Goal: Task Accomplishment & Management: Use online tool/utility

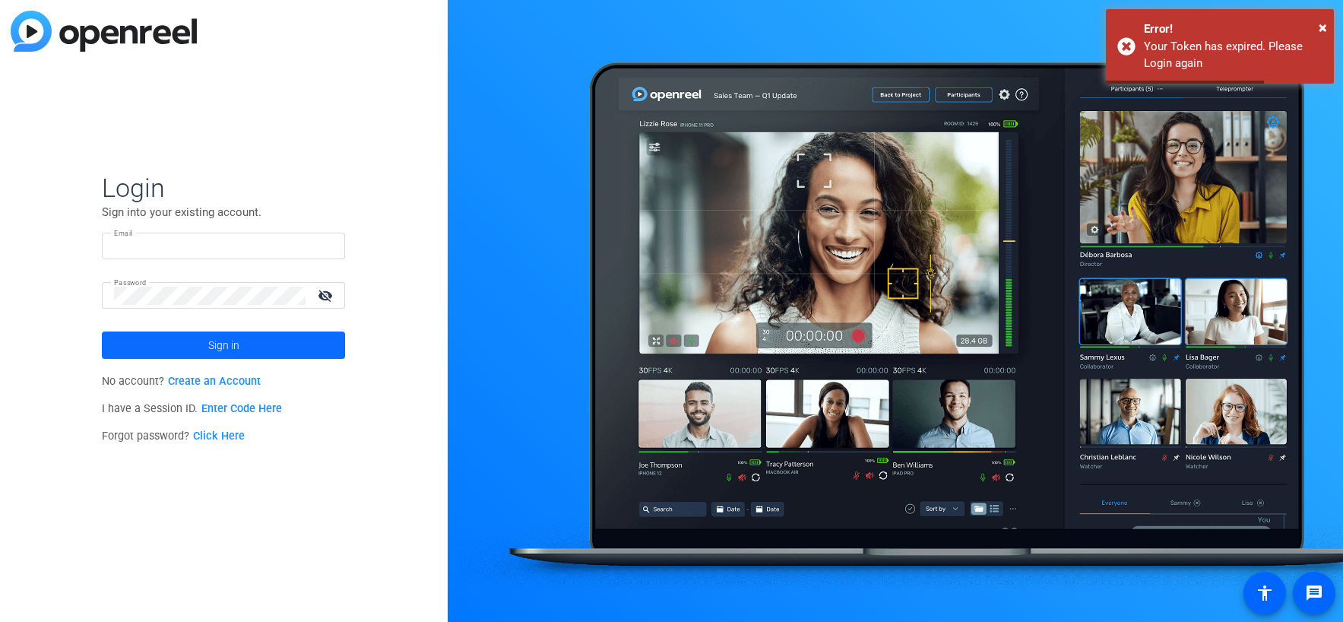
type input "[PERSON_NAME][EMAIL_ADDRESS][PERSON_NAME][DOMAIN_NAME]"
click at [297, 338] on span at bounding box center [223, 345] width 243 height 36
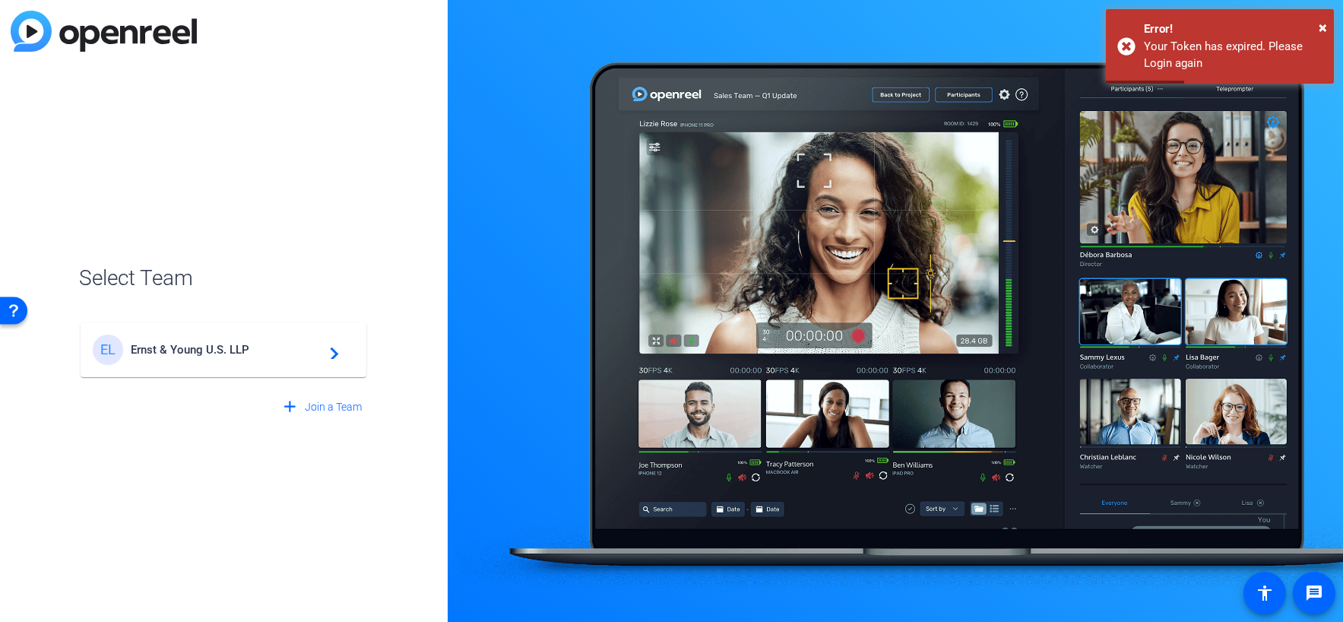
click at [195, 347] on span "Ernst & Young U.S. LLP" at bounding box center [226, 350] width 190 height 14
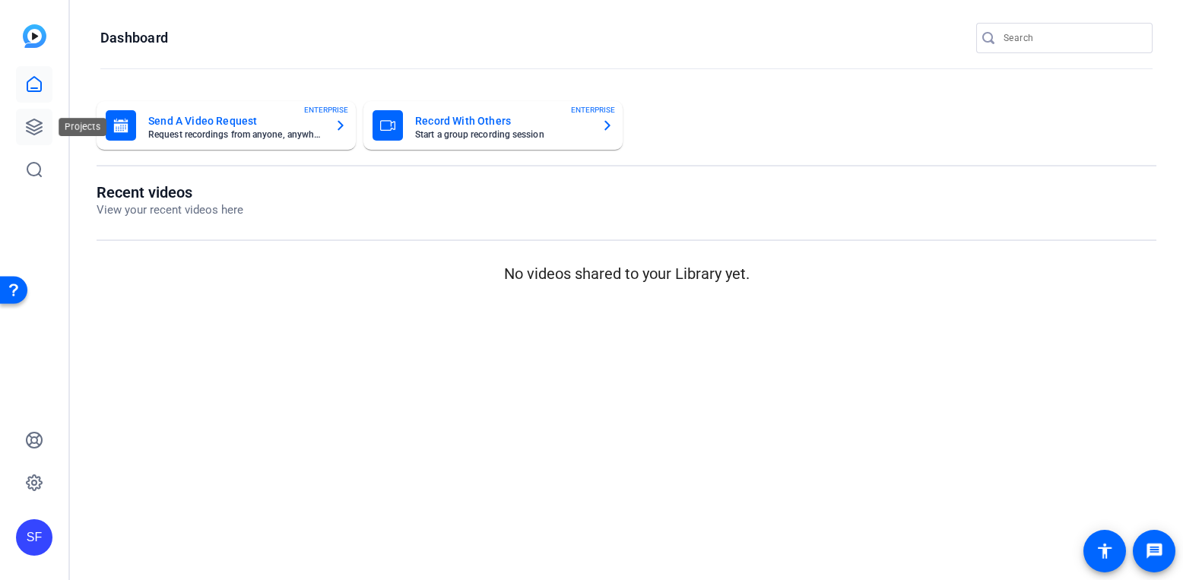
click at [33, 122] on icon at bounding box center [34, 127] width 18 height 18
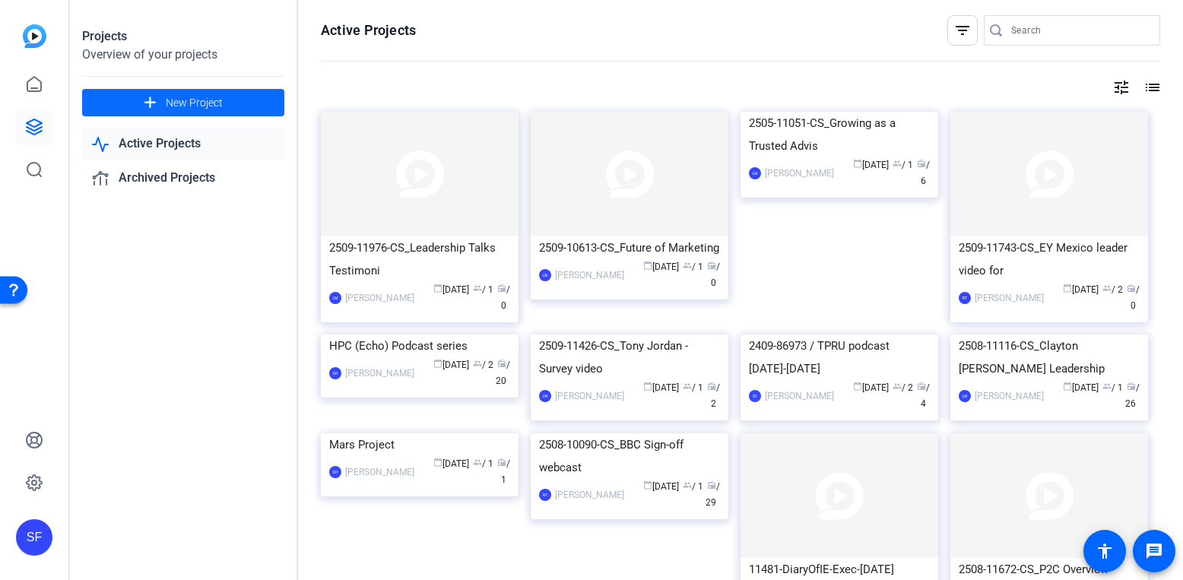
click at [213, 106] on span "New Project" at bounding box center [194, 103] width 57 height 16
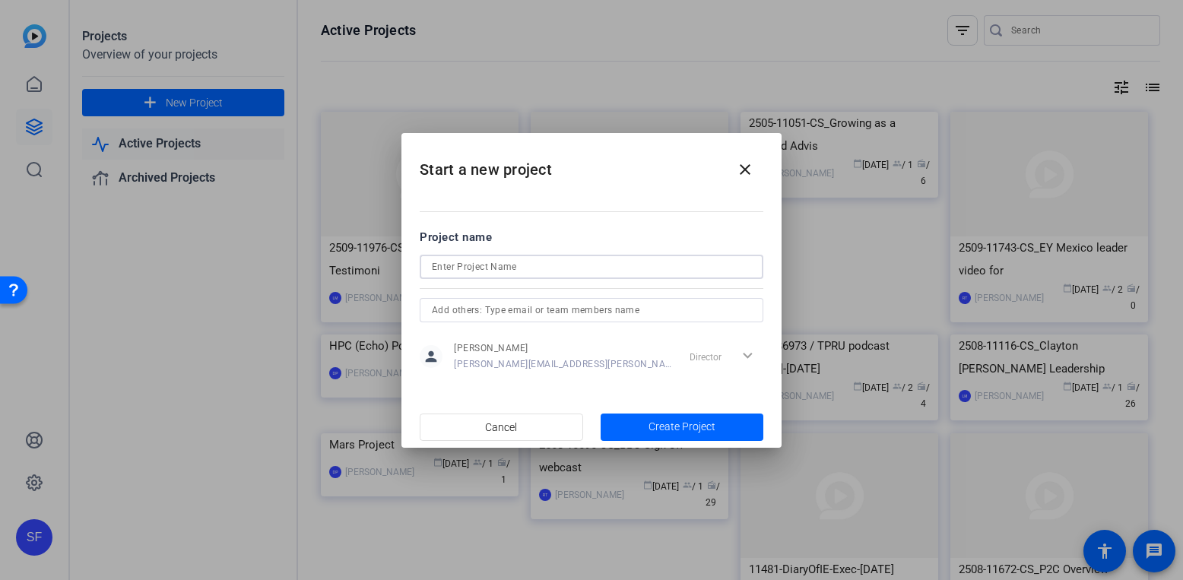
click at [436, 268] on input at bounding box center [591, 267] width 319 height 18
paste input "Industrials and Energy client interview E.ON"
drag, startPoint x: 531, startPoint y: 267, endPoint x: 655, endPoint y: 271, distance: 124.0
click at [655, 271] on input "Industrials and Energy client interview E.ON" at bounding box center [591, 267] width 319 height 18
type input "Industrials and Energy recording"
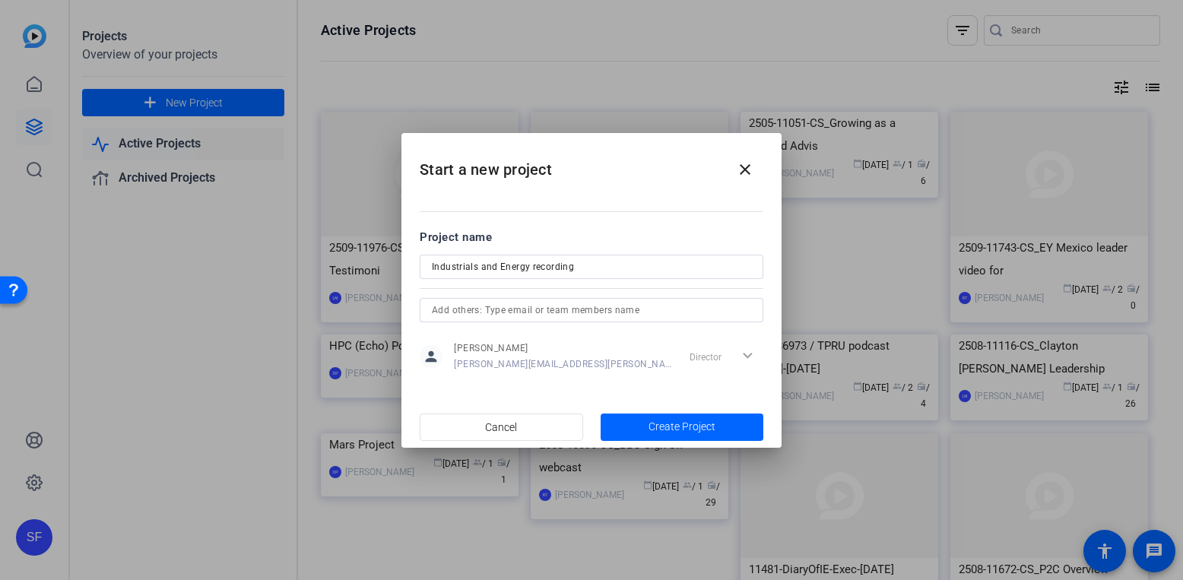
click at [1183, 366] on html "Accessibility Screen-Reader Guide, Feedback, and Issue Reporting | New window S…" at bounding box center [591, 290] width 1183 height 580
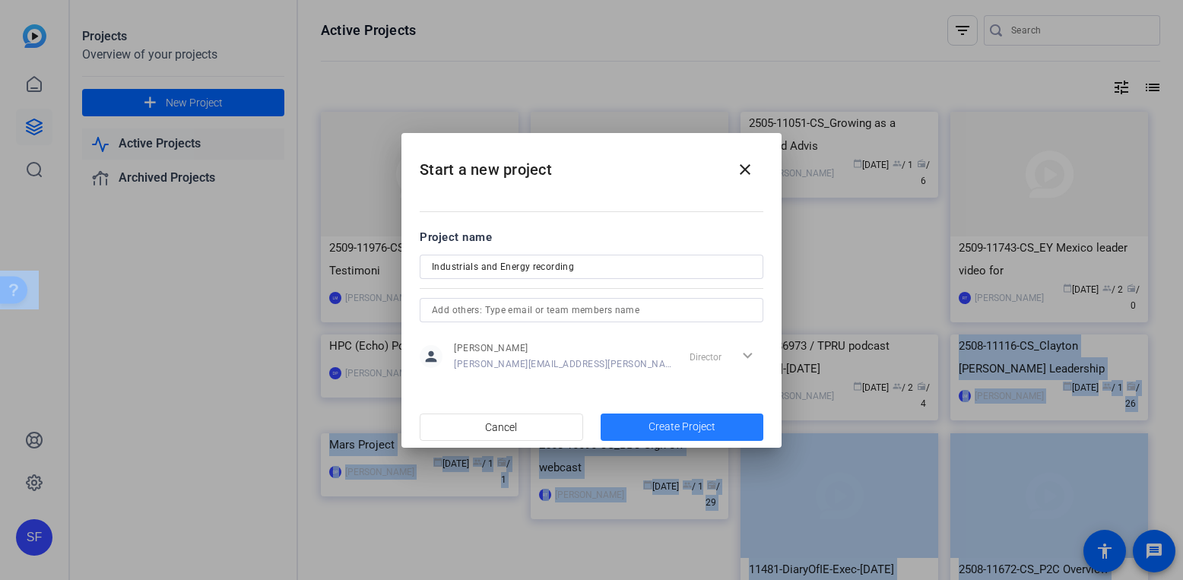
click at [666, 427] on span "Create Project" at bounding box center [682, 427] width 67 height 16
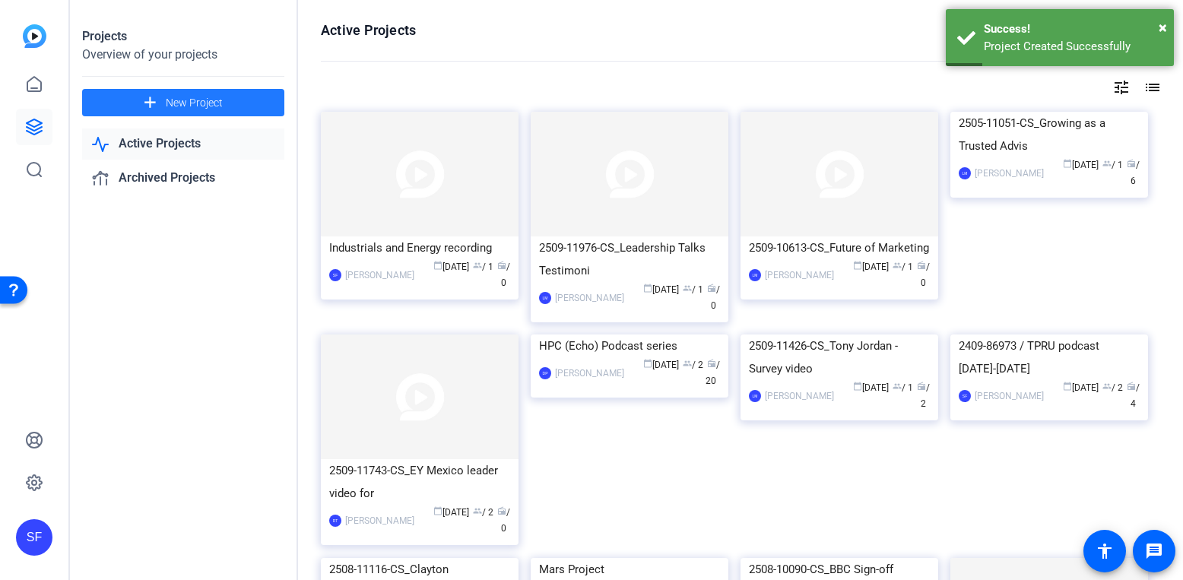
drag, startPoint x: 256, startPoint y: 239, endPoint x: 285, endPoint y: 244, distance: 29.4
click at [256, 239] on div "Projects Overview of your projects add New Project Active Projects Archived Pro…" at bounding box center [184, 290] width 228 height 580
click at [408, 230] on img at bounding box center [420, 174] width 198 height 125
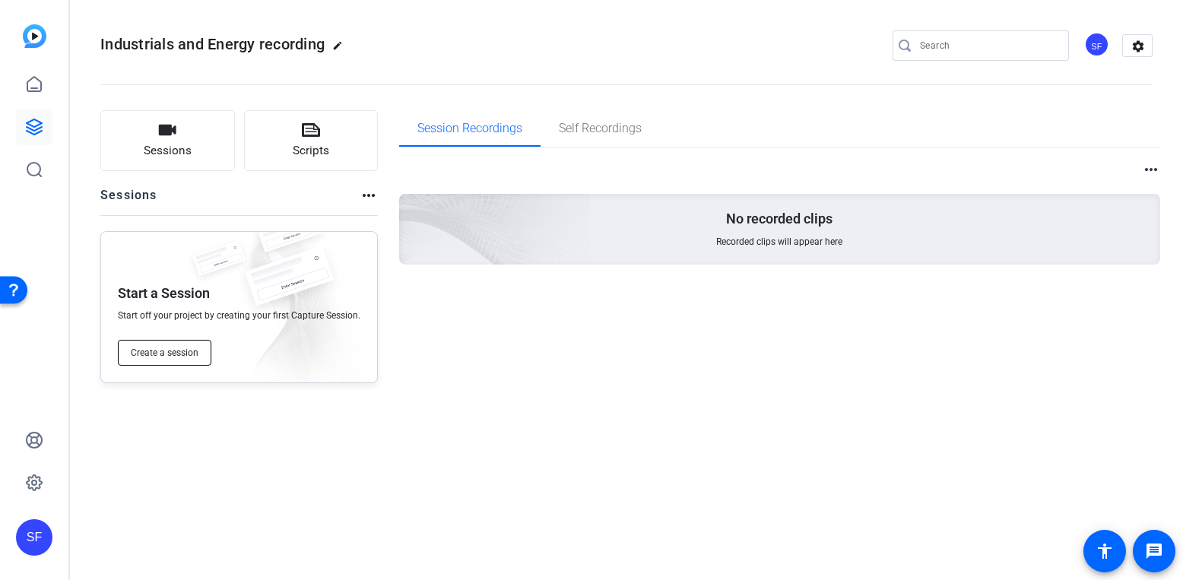
click at [185, 346] on button "Create a session" at bounding box center [165, 353] width 94 height 26
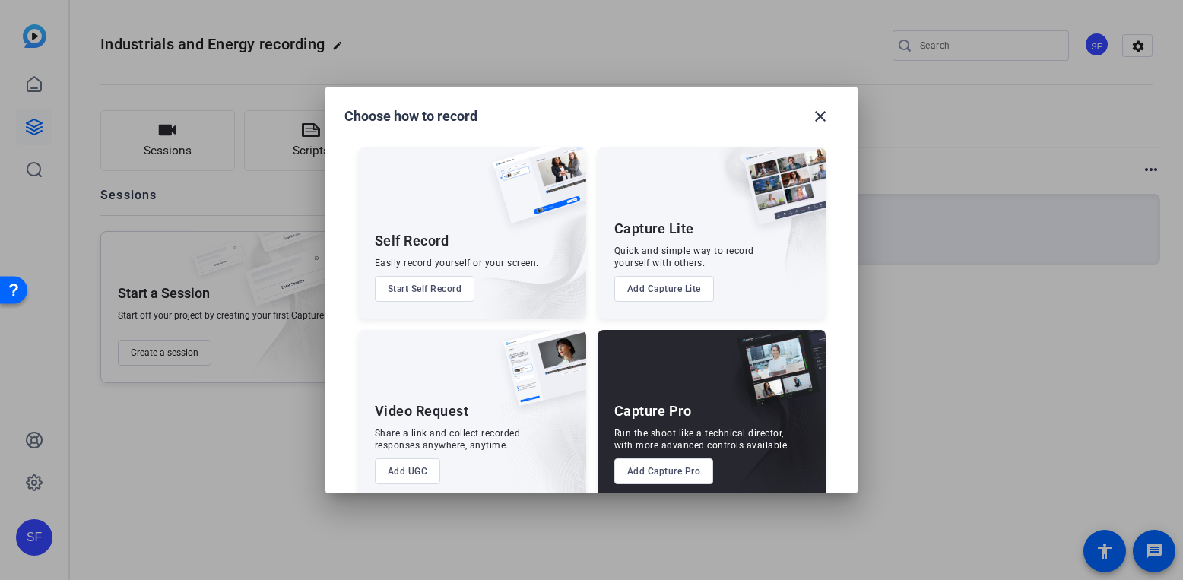
click at [656, 465] on button "Add Capture Pro" at bounding box center [664, 471] width 100 height 26
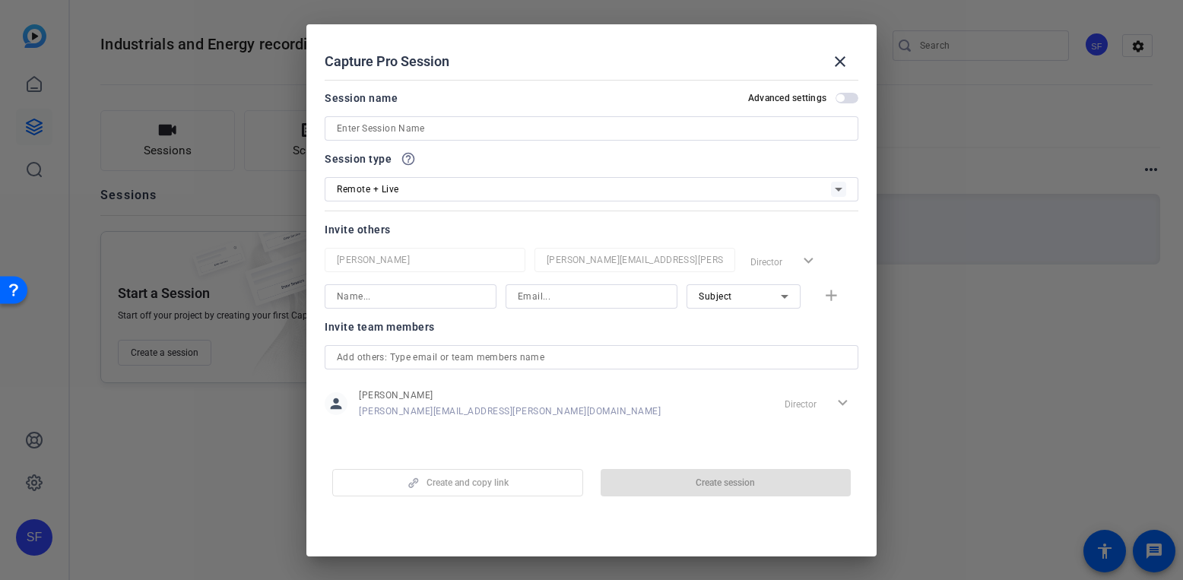
scroll to position [4, 0]
click at [786, 186] on div "Remote + Live" at bounding box center [584, 185] width 494 height 19
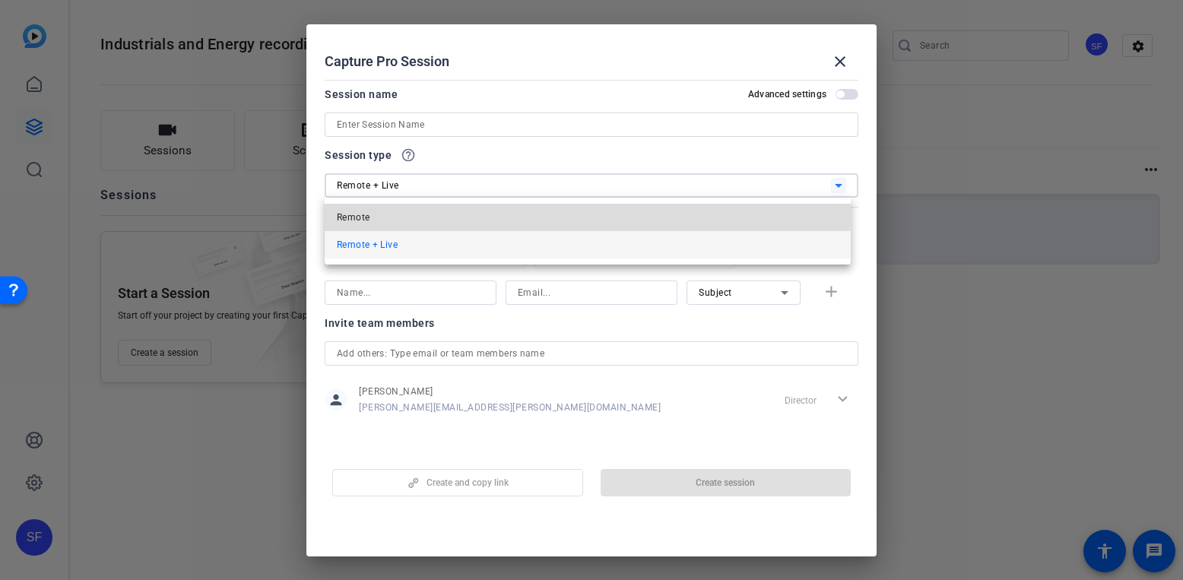
click at [413, 217] on mat-option "Remote" at bounding box center [588, 217] width 526 height 27
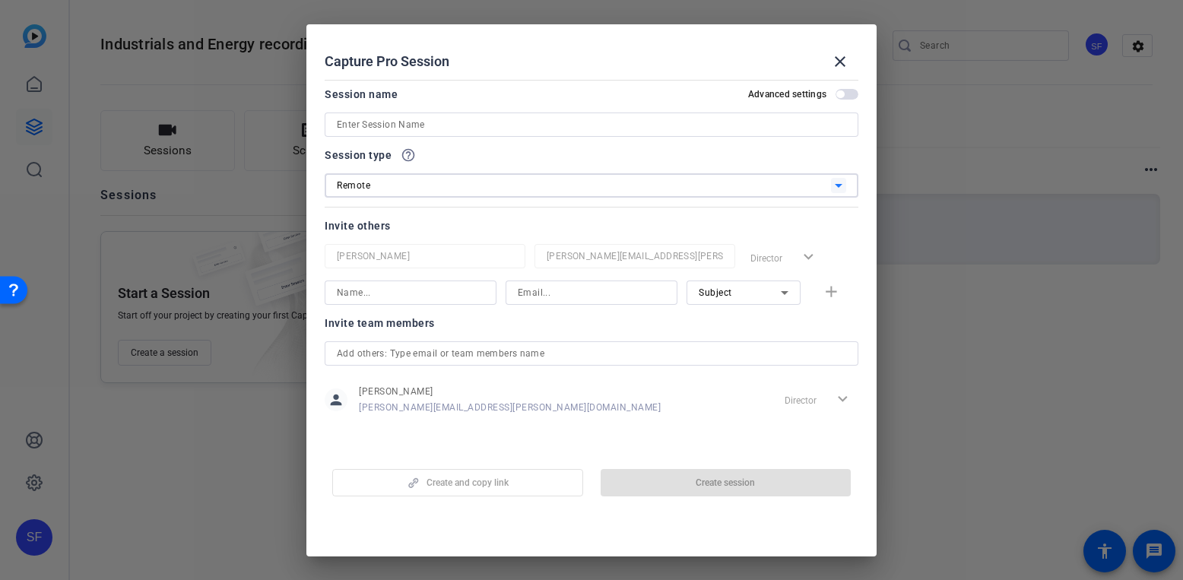
click at [347, 118] on input at bounding box center [591, 125] width 509 height 18
paste input "Industrials and Energy client interview E.ON"
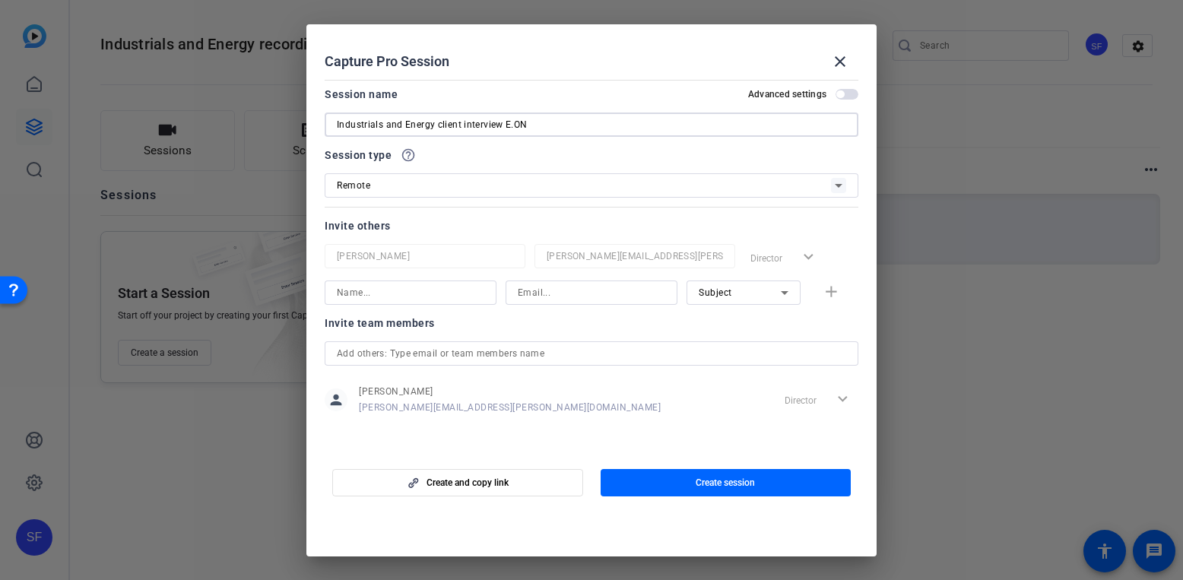
click at [381, 126] on input "Industrials and Energy client interview E.ON" at bounding box center [591, 125] width 509 height 18
click at [531, 128] on input "Industrial and Energy client interview E.ON" at bounding box center [591, 125] width 509 height 18
type input "Industrial and Energy client interview E.ON"
click at [487, 485] on span "Create and copy link" at bounding box center [468, 483] width 82 height 12
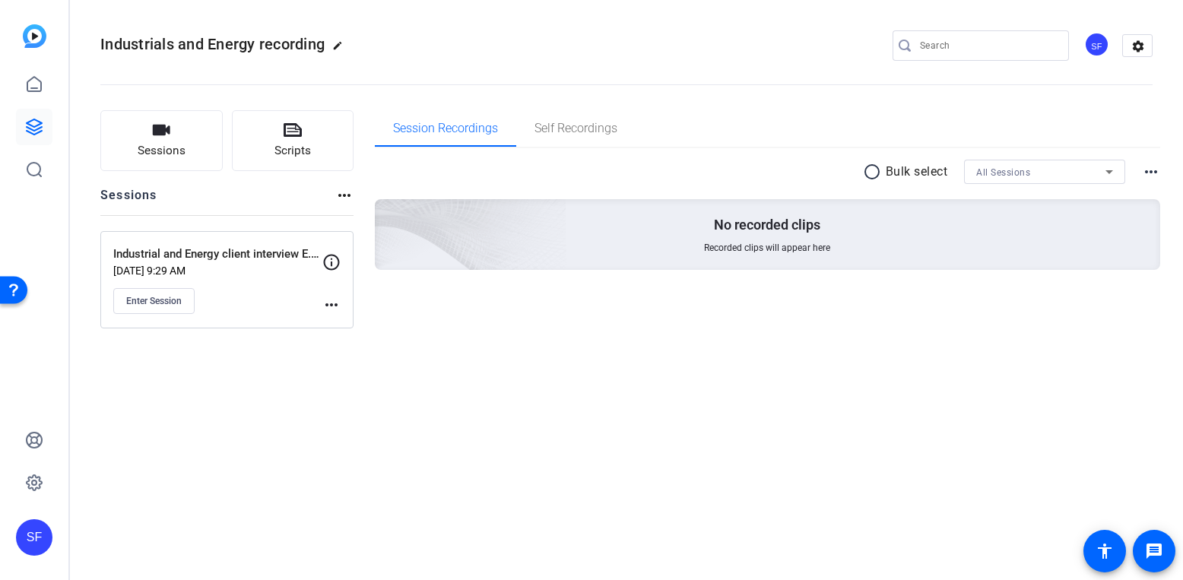
click at [325, 303] on mat-icon "more_horiz" at bounding box center [331, 305] width 18 height 18
click at [352, 329] on span "Edit Session" at bounding box center [369, 327] width 69 height 18
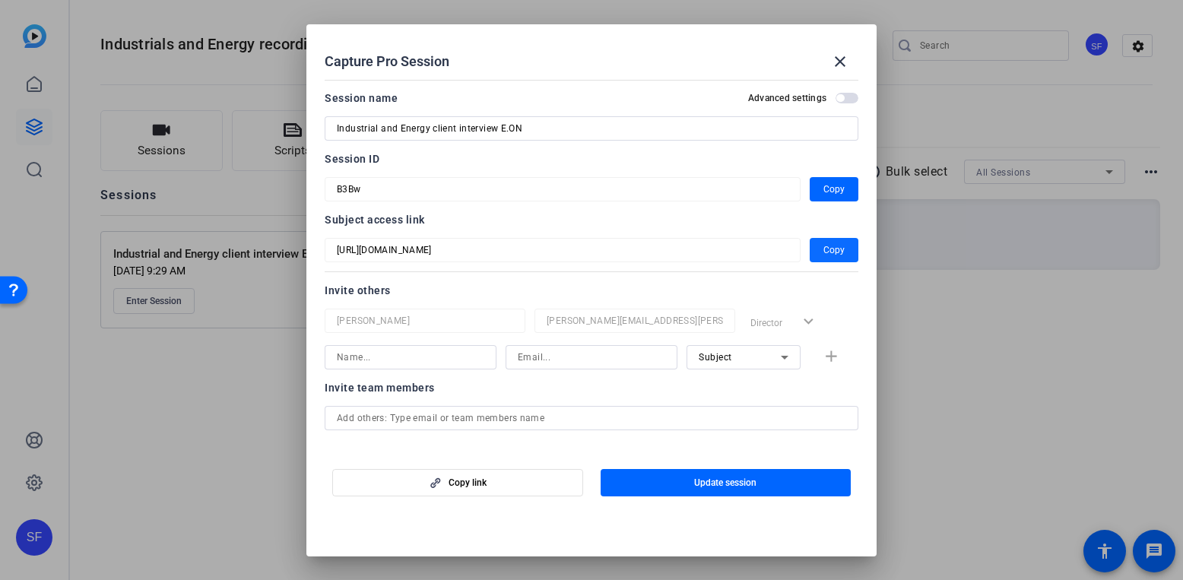
click at [814, 248] on span "button" at bounding box center [834, 250] width 49 height 36
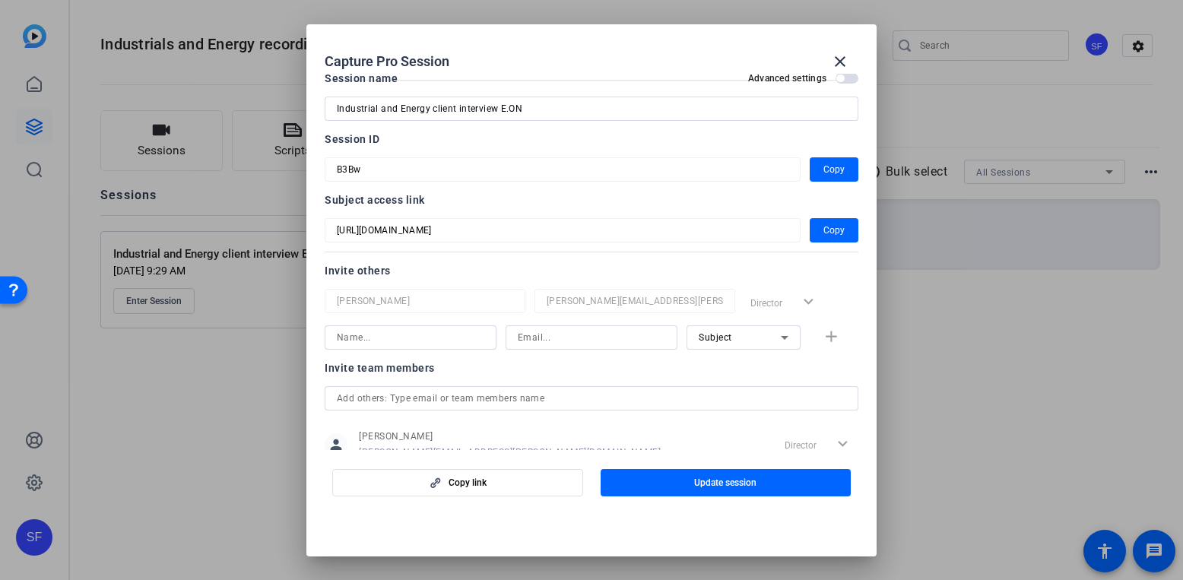
scroll to position [0, 0]
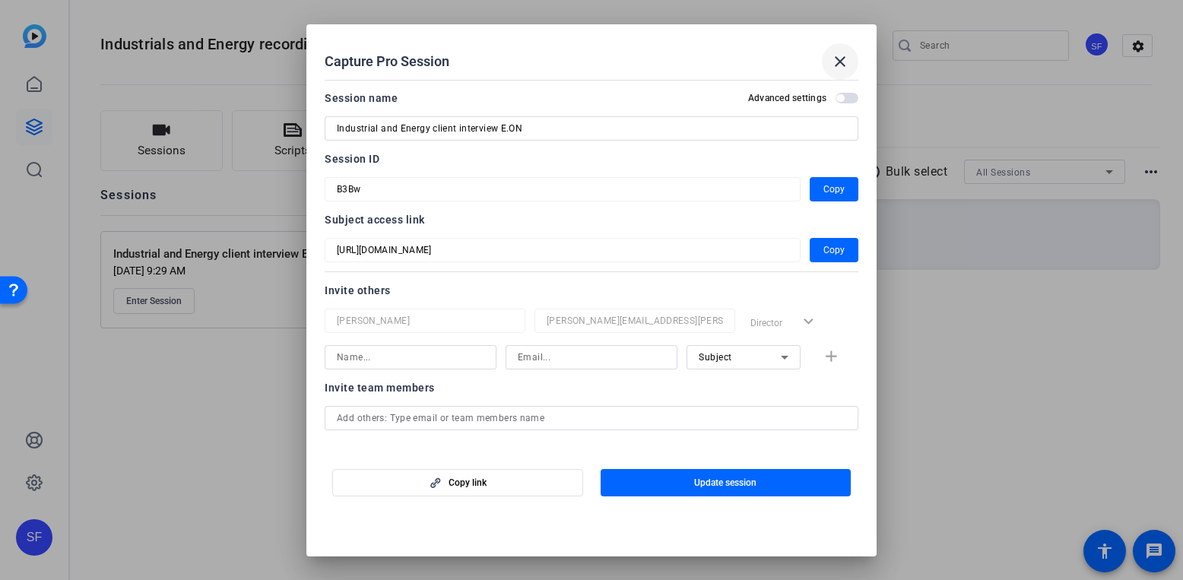
click at [843, 63] on mat-icon "close" at bounding box center [840, 61] width 18 height 18
